Goal: Information Seeking & Learning: Learn about a topic

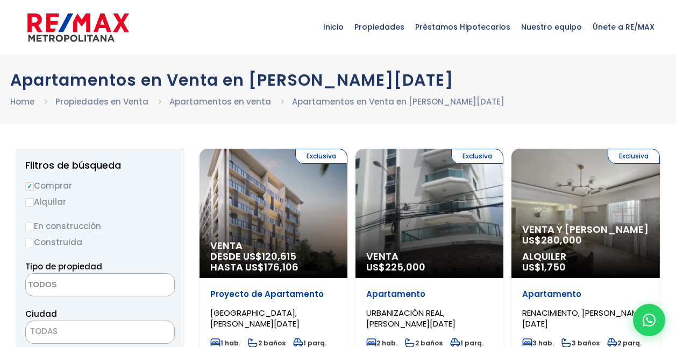
select select
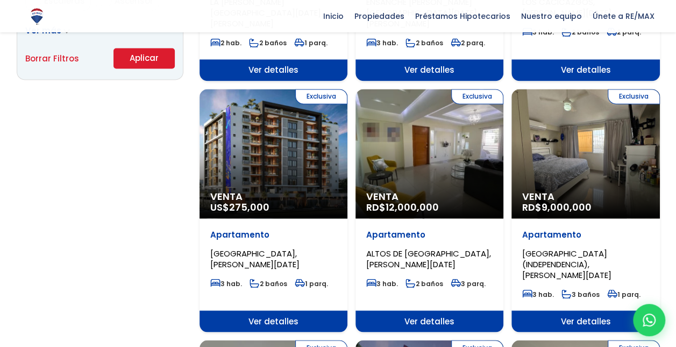
scroll to position [809, 0]
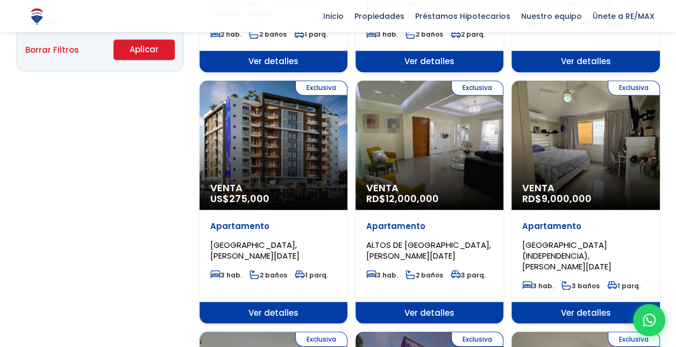
click at [591, 144] on div "Exclusiva Venta RD$ 9,000,000" at bounding box center [586, 144] width 148 height 129
click at [608, 182] on span "Venta" at bounding box center [585, 187] width 126 height 11
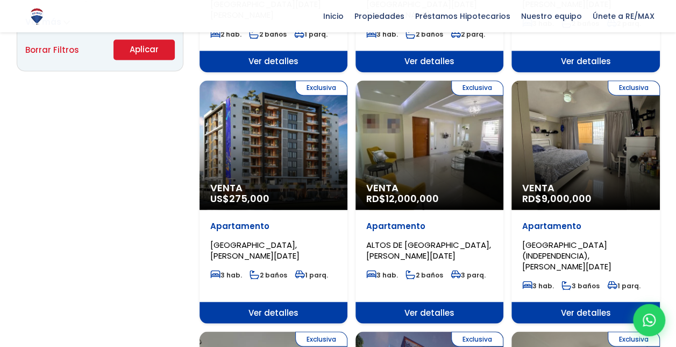
click at [608, 182] on span "Venta" at bounding box center [585, 187] width 126 height 11
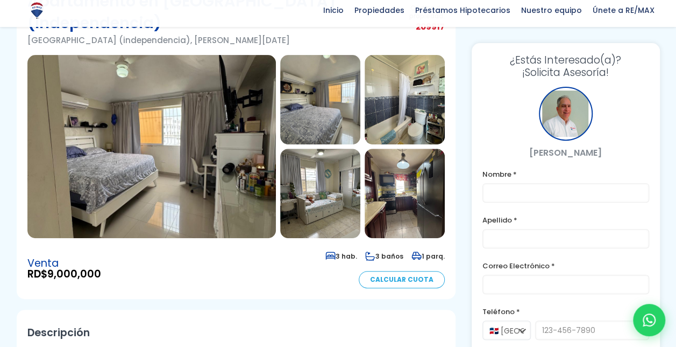
scroll to position [127, 0]
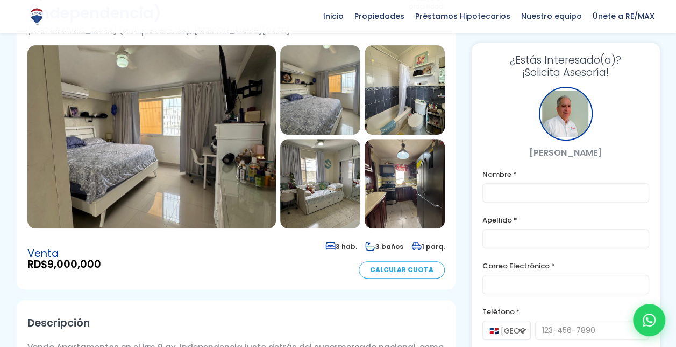
click at [194, 146] on img at bounding box center [151, 136] width 249 height 183
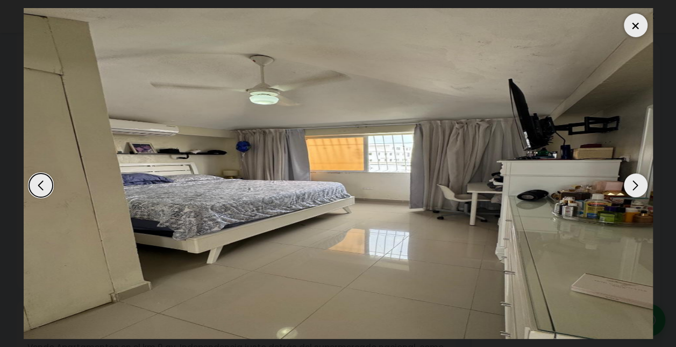
click at [194, 146] on img "1 / 10" at bounding box center [339, 173] width 630 height 330
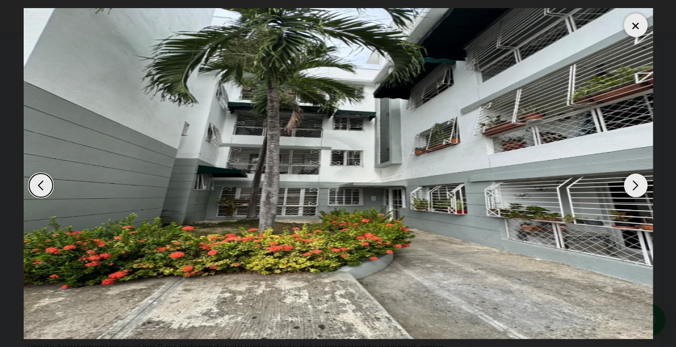
click at [638, 185] on div "Next slide" at bounding box center [636, 185] width 24 height 24
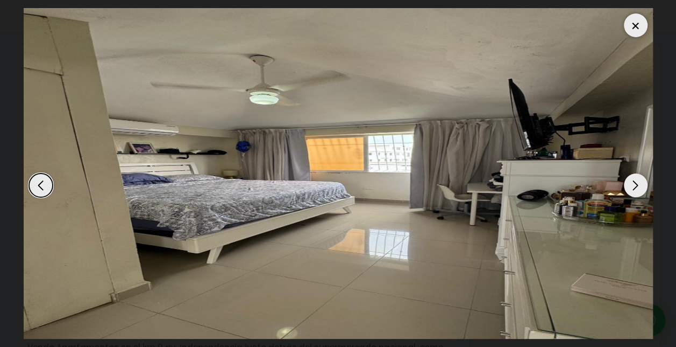
click at [638, 185] on div "Next slide" at bounding box center [636, 185] width 24 height 24
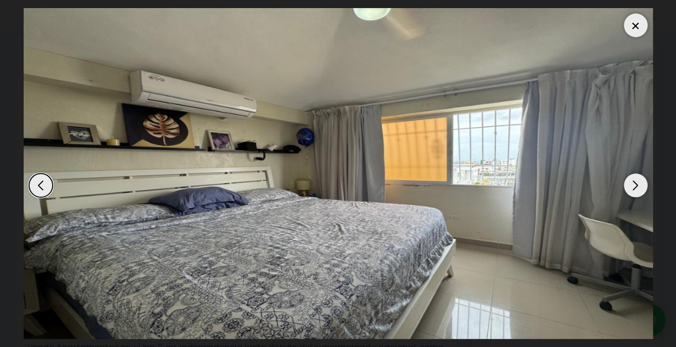
click at [638, 185] on div "Next slide" at bounding box center [636, 185] width 24 height 24
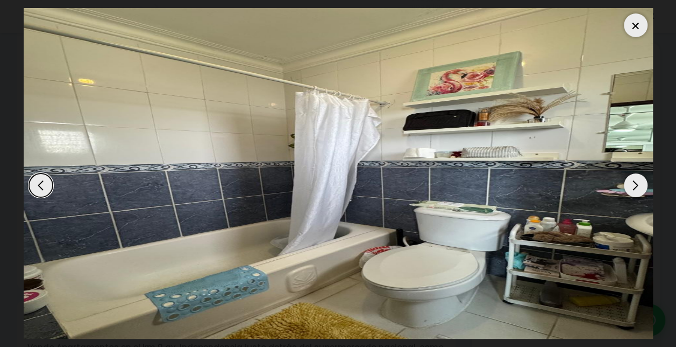
click at [638, 185] on div "Next slide" at bounding box center [636, 185] width 24 height 24
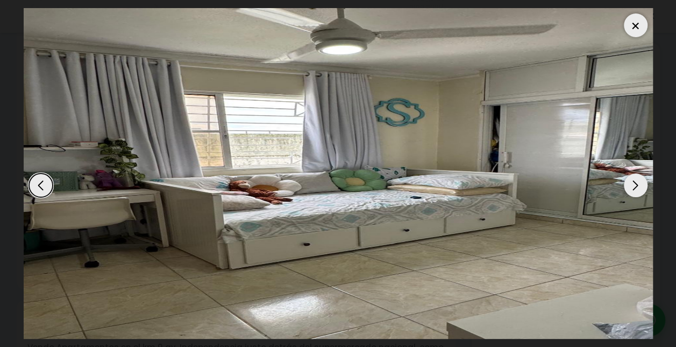
click at [638, 185] on div "Next slide" at bounding box center [636, 185] width 24 height 24
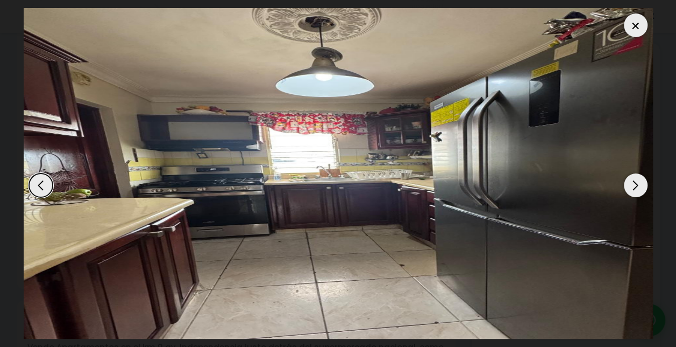
click at [638, 185] on div "Next slide" at bounding box center [636, 185] width 24 height 24
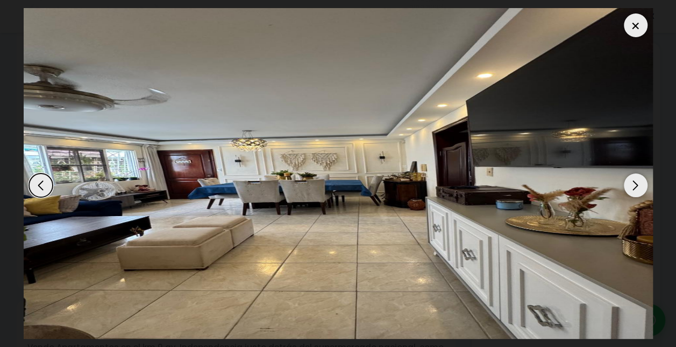
click at [638, 185] on div "Next slide" at bounding box center [636, 185] width 24 height 24
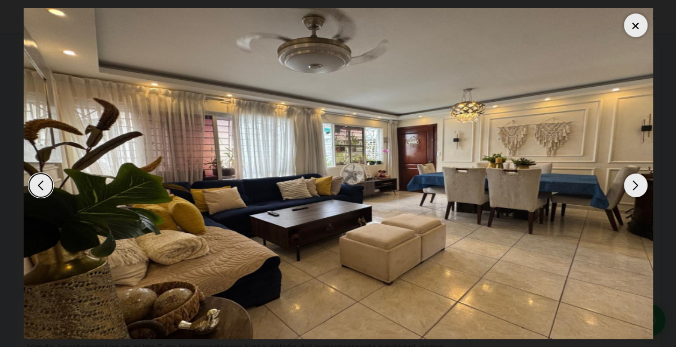
click at [638, 185] on div "Next slide" at bounding box center [636, 185] width 24 height 24
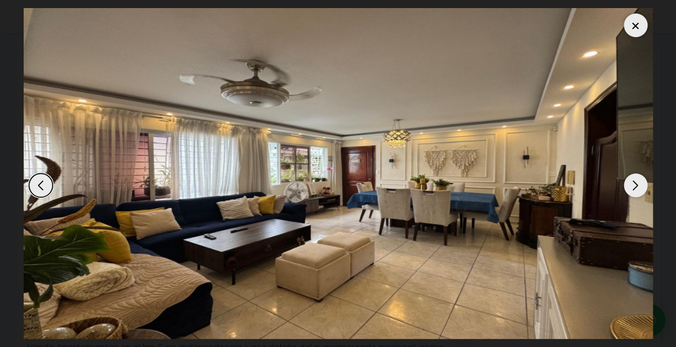
click at [638, 185] on div "Next slide" at bounding box center [636, 185] width 24 height 24
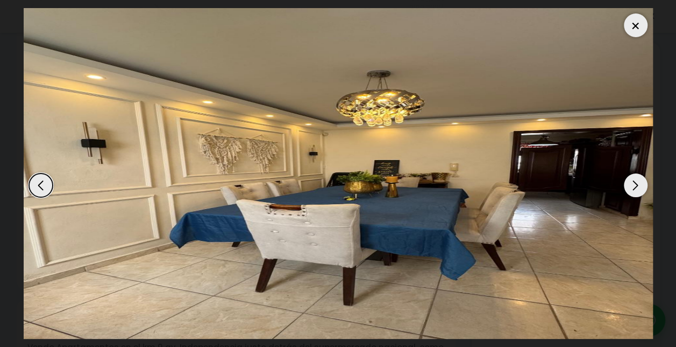
click at [638, 185] on div "Next slide" at bounding box center [636, 185] width 24 height 24
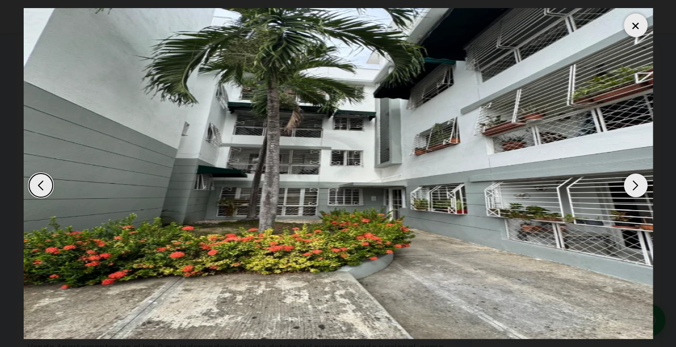
click at [636, 28] on div at bounding box center [636, 25] width 24 height 24
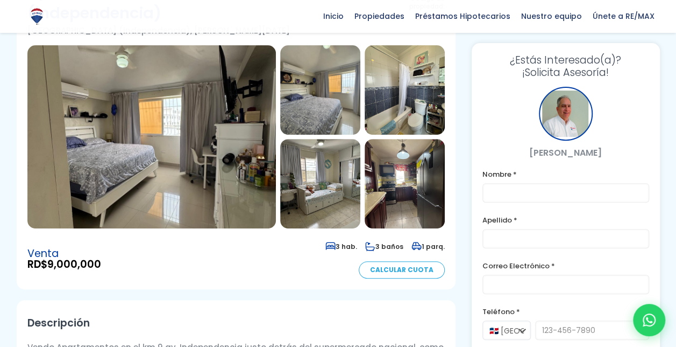
click at [336, 104] on img at bounding box center [320, 89] width 80 height 89
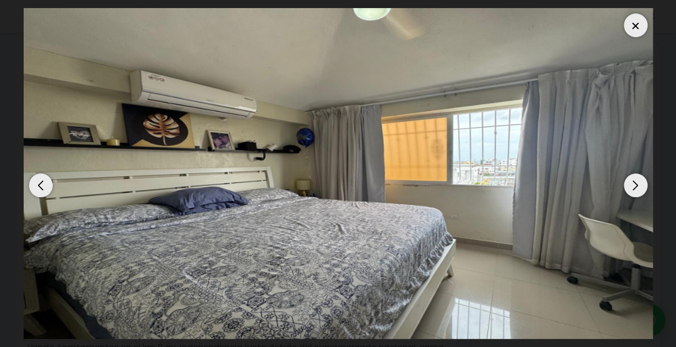
click at [634, 24] on div at bounding box center [636, 25] width 24 height 24
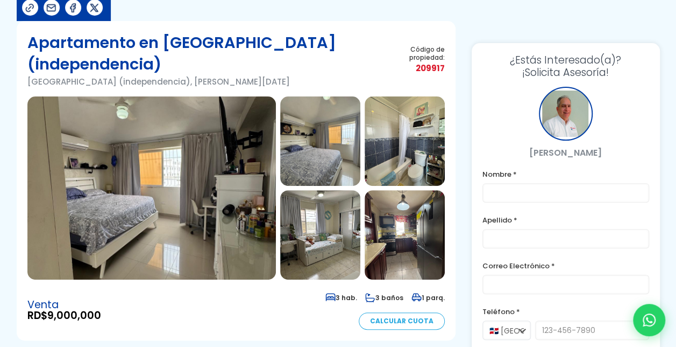
scroll to position [0, 0]
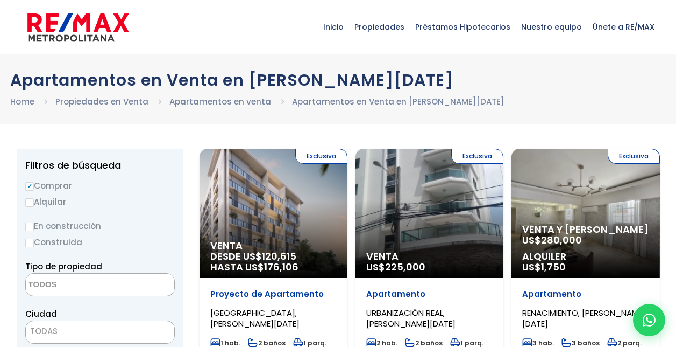
select select
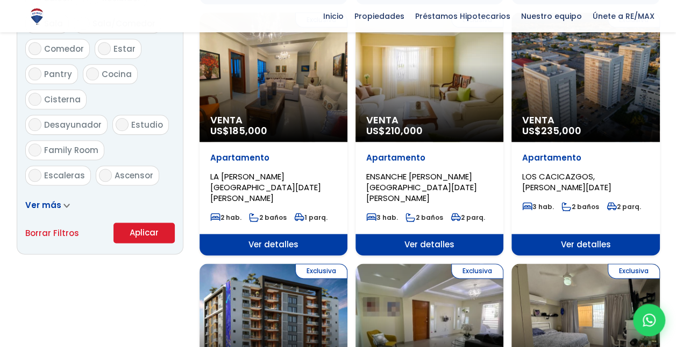
scroll to position [568, 0]
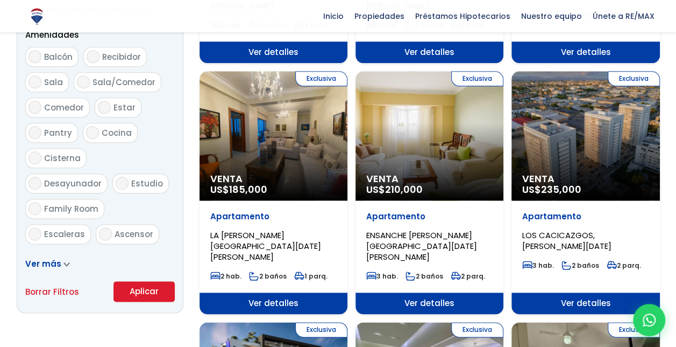
click at [439, 118] on div "Exclusiva Venta US$ 210,000" at bounding box center [430, 135] width 148 height 129
click at [423, 173] on span "Venta" at bounding box center [429, 178] width 126 height 11
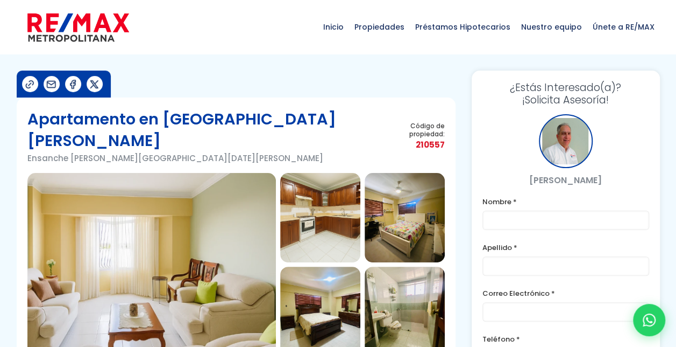
click at [229, 218] on img at bounding box center [151, 264] width 249 height 183
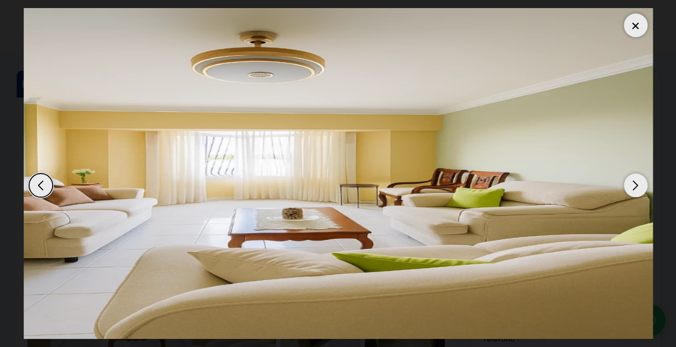
click at [229, 218] on img "1 / 8" at bounding box center [339, 173] width 630 height 330
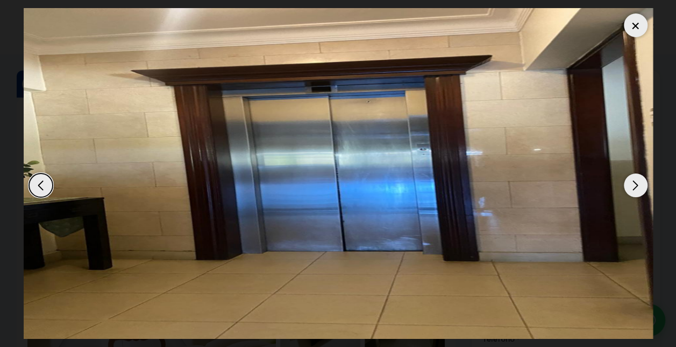
click at [645, 22] on div at bounding box center [636, 25] width 24 height 24
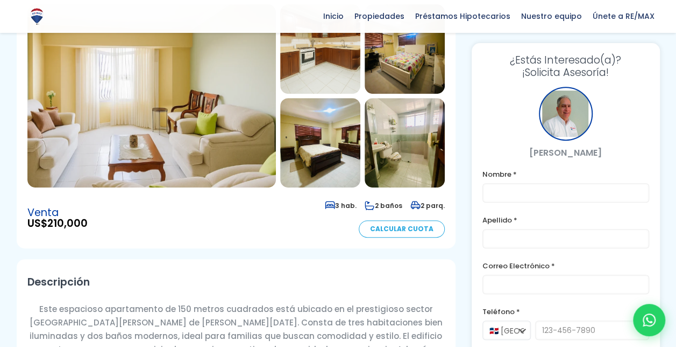
scroll to position [174, 0]
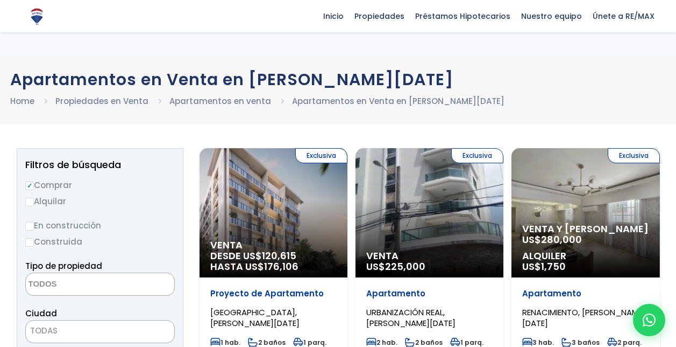
select select
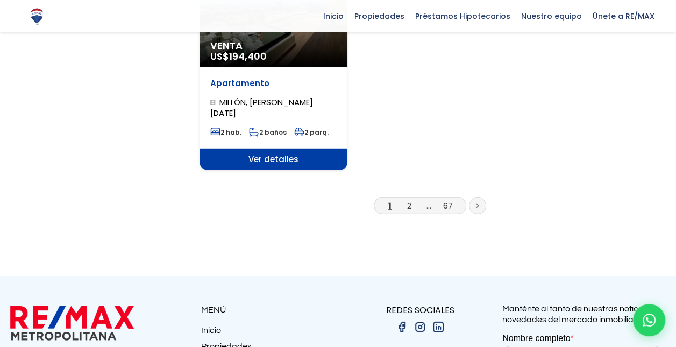
scroll to position [1455, 0]
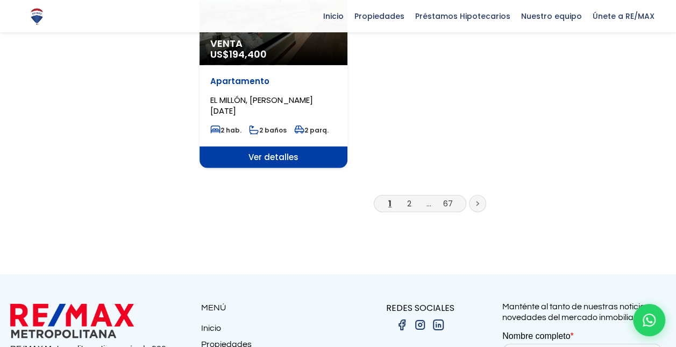
click at [476, 201] on icon at bounding box center [477, 203] width 3 height 5
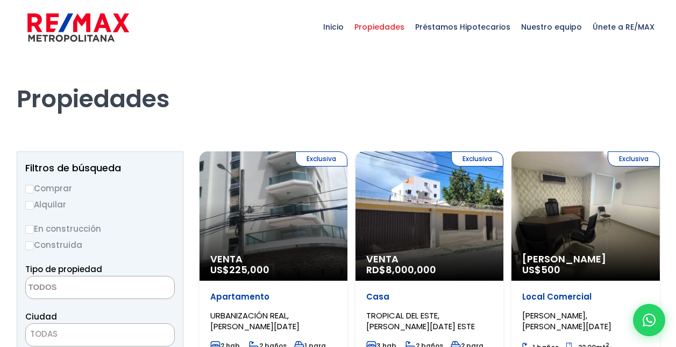
select select
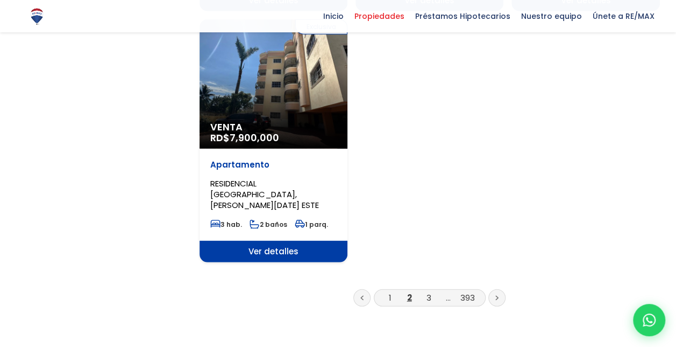
scroll to position [1430, 0]
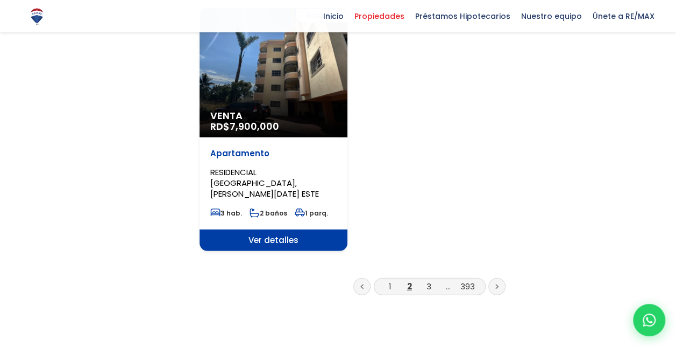
click at [432, 279] on li "3" at bounding box center [428, 285] width 17 height 13
click at [427, 280] on link "3" at bounding box center [429, 285] width 5 height 11
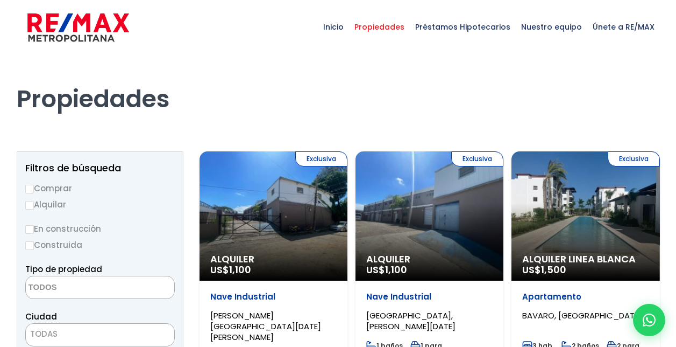
select select
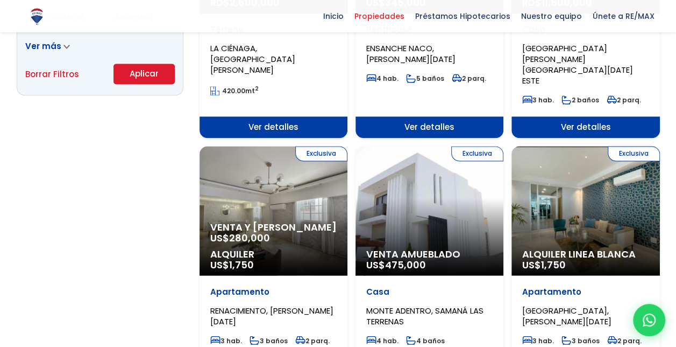
scroll to position [790, 0]
